Goal: Feedback & Contribution: Leave review/rating

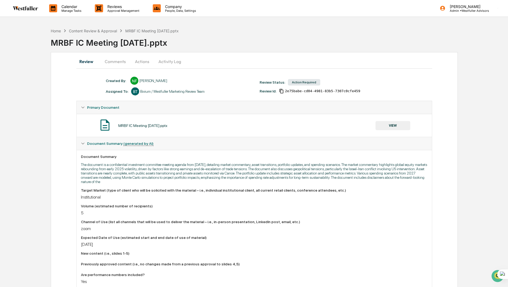
click at [117, 62] on button "Comments" at bounding box center [115, 61] width 30 height 13
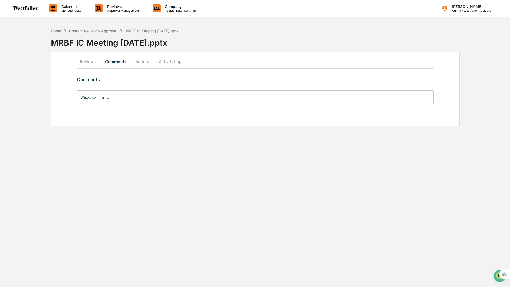
click at [92, 62] on button "Review" at bounding box center [89, 61] width 24 height 13
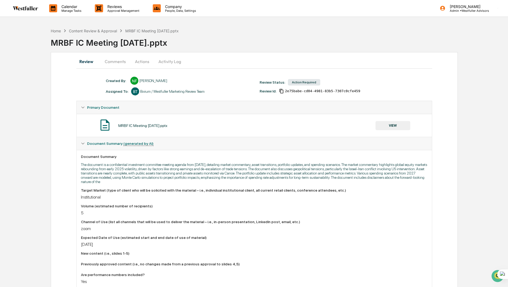
click at [381, 126] on button "VIEW" at bounding box center [392, 125] width 35 height 9
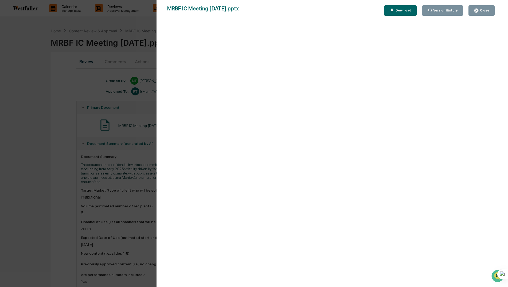
click at [405, 11] on div "Download" at bounding box center [402, 11] width 17 height 4
click at [34, 121] on div "Version History [DATE] 09:22 PM Neslihan Feradov MRBF IC Meeting [DATE].pptx Cl…" at bounding box center [254, 143] width 508 height 287
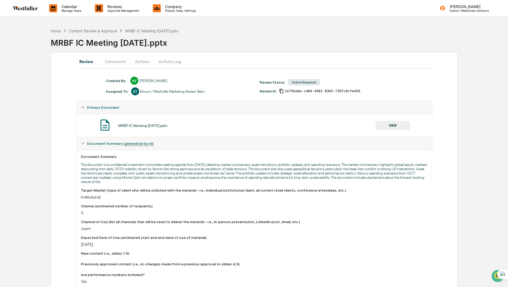
click at [121, 60] on button "Comments" at bounding box center [115, 61] width 30 height 13
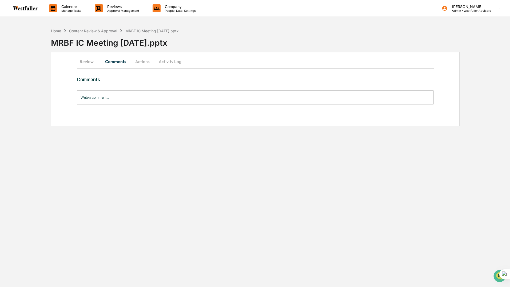
click at [82, 62] on button "Review" at bounding box center [89, 61] width 24 height 13
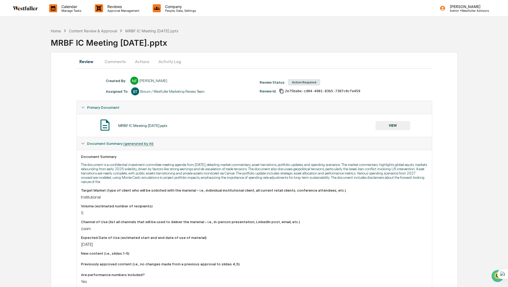
click at [110, 61] on button "Comments" at bounding box center [115, 61] width 30 height 13
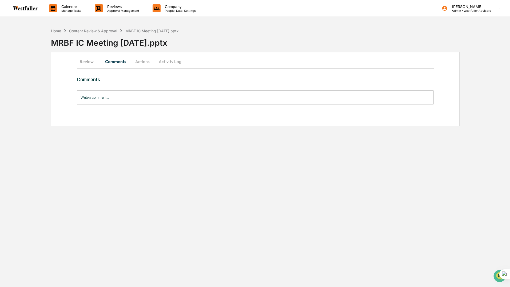
click at [89, 62] on button "Review" at bounding box center [89, 61] width 24 height 13
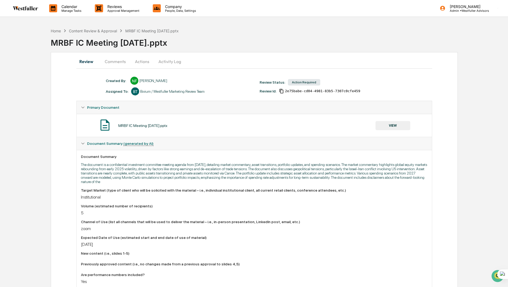
click at [116, 63] on button "Comments" at bounding box center [115, 61] width 30 height 13
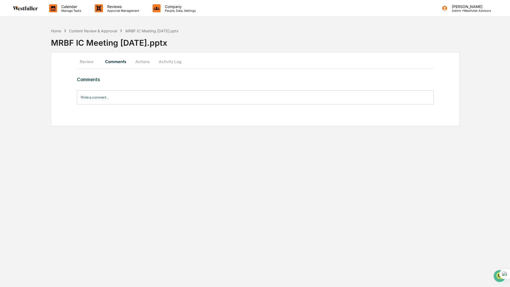
click at [89, 97] on input "Write a comment..." at bounding box center [255, 97] width 357 height 14
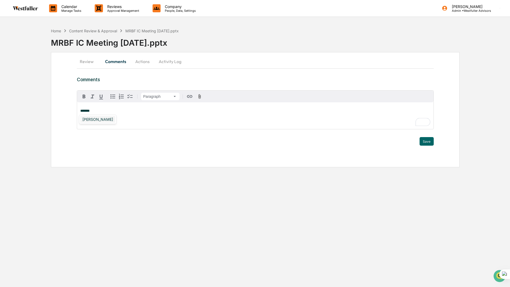
click at [100, 119] on div "[PERSON_NAME]" at bounding box center [97, 119] width 35 height 7
click at [104, 120] on div "[PERSON_NAME]" at bounding box center [97, 119] width 35 height 7
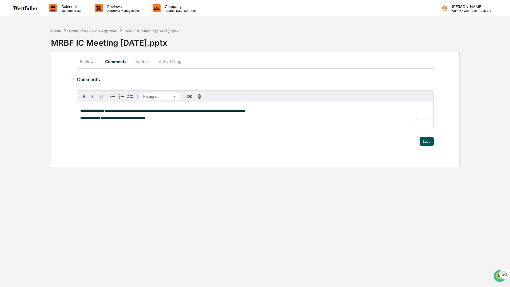
click at [423, 142] on button "Save" at bounding box center [427, 141] width 14 height 9
